Goal: Information Seeking & Learning: Learn about a topic

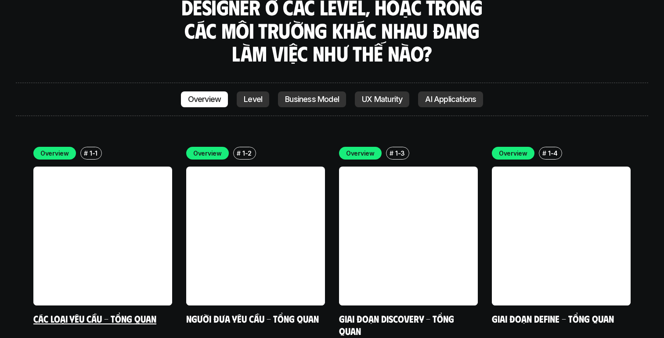
scroll to position [2445, 0]
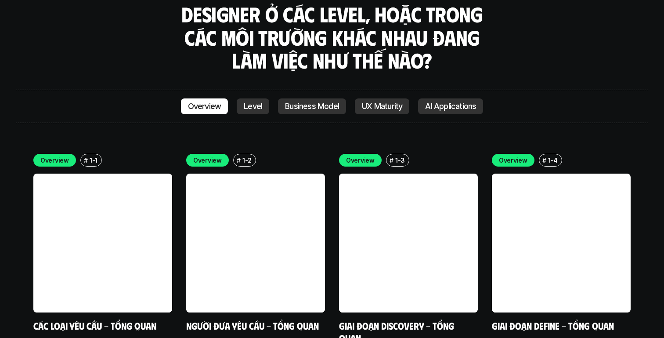
click at [252, 102] on p "Level" at bounding box center [253, 106] width 18 height 9
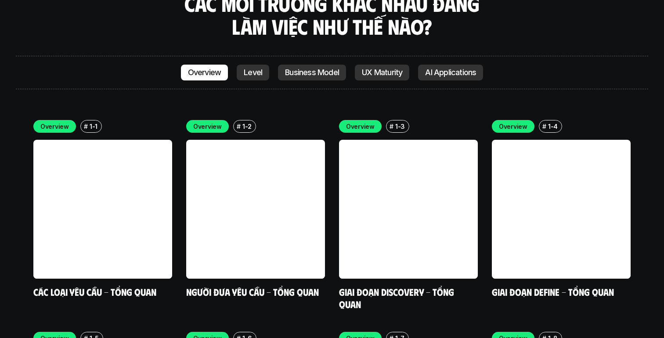
scroll to position [2478, 0]
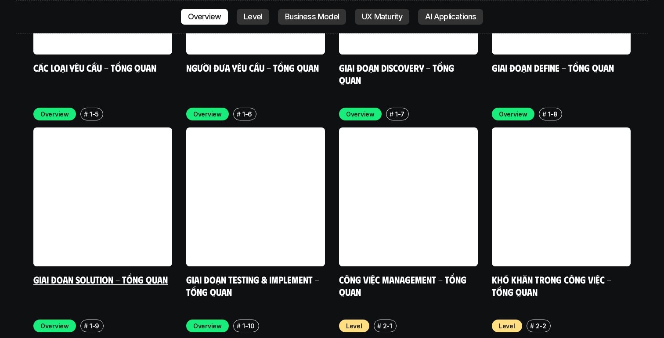
scroll to position [2801, 0]
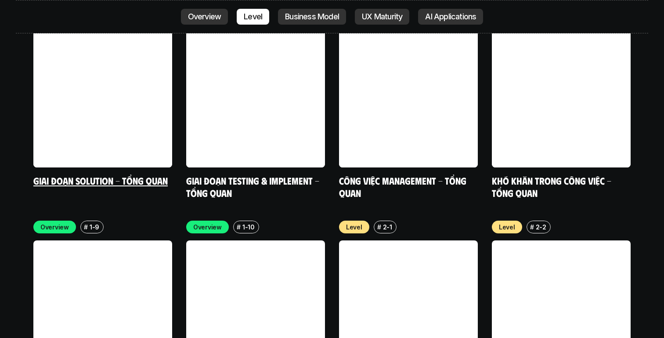
click at [127, 106] on link at bounding box center [102, 98] width 139 height 139
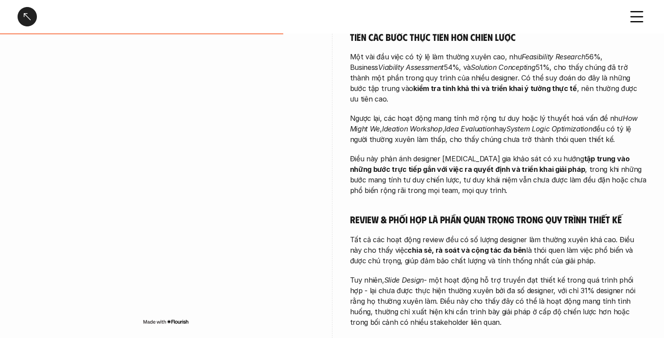
scroll to position [395, 0]
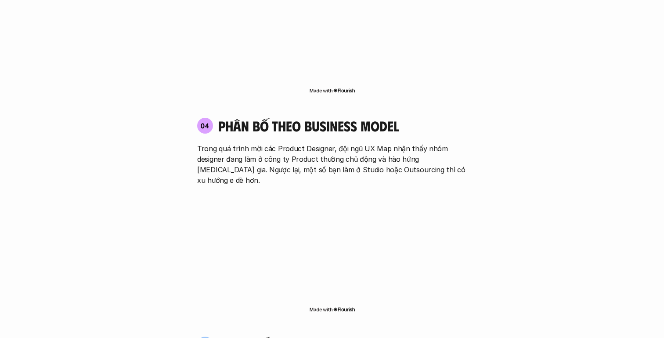
scroll to position [1481, 0]
